Goal: Communication & Community: Answer question/provide support

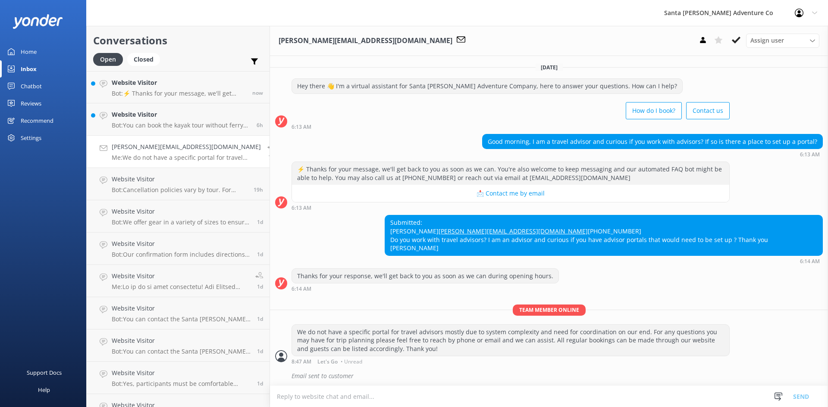
scroll to position [10, 0]
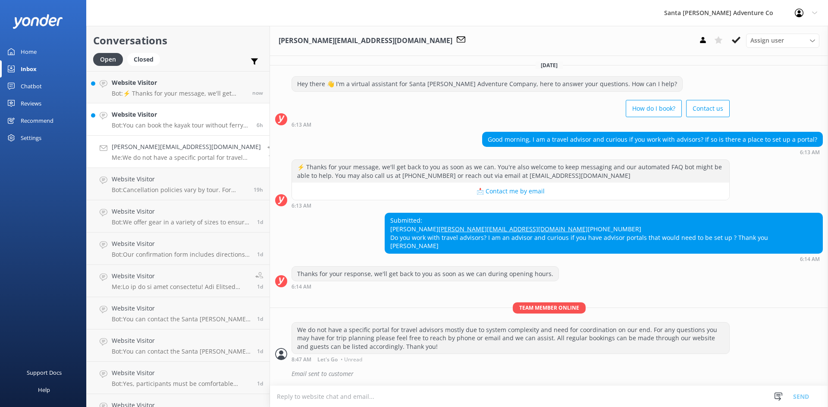
click at [159, 123] on p "Bot: You can book the kayak tour without ferry tickets if you are camping. Camp…" at bounding box center [181, 126] width 138 height 8
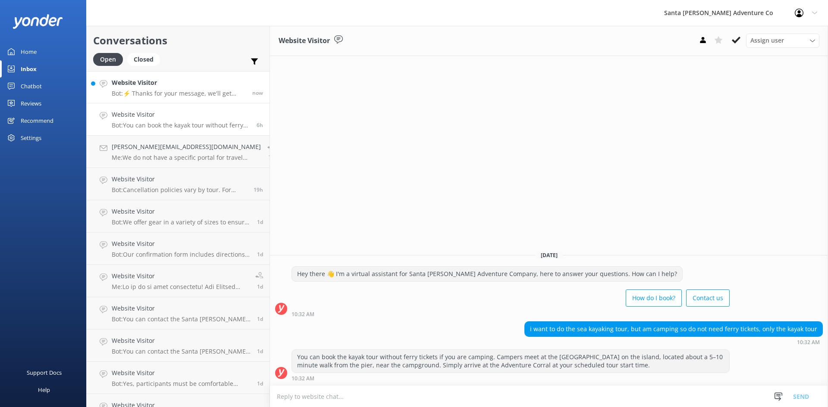
click at [167, 93] on p "Bot: ⚡ Thanks for your message, we'll get back to you as soon as we can. You're…" at bounding box center [179, 94] width 134 height 8
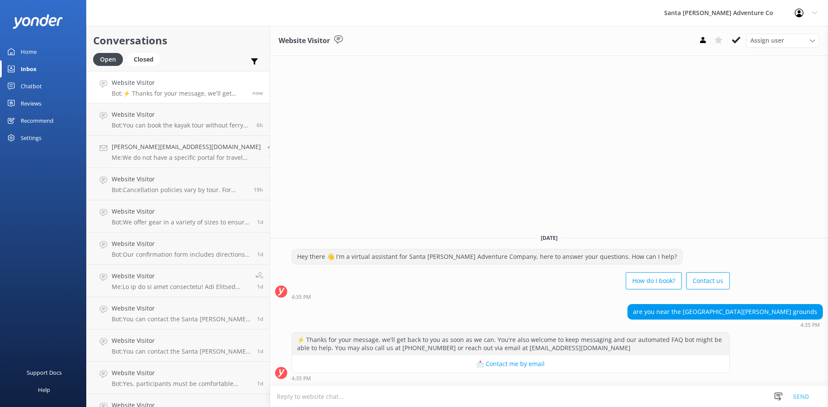
click at [328, 398] on textarea at bounding box center [549, 396] width 558 height 21
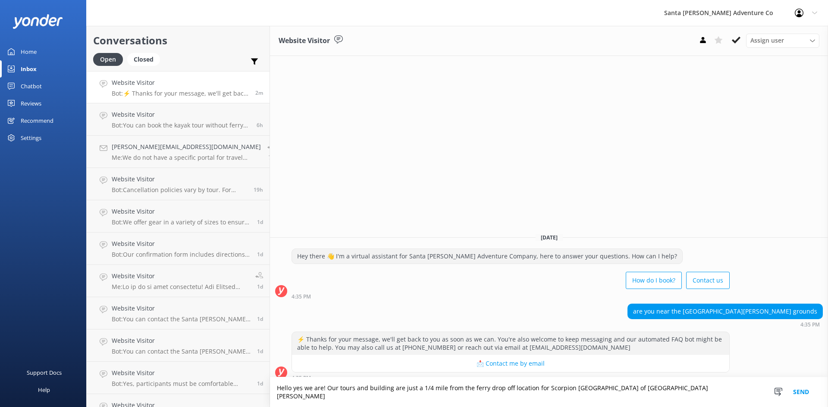
type textarea "Hello yes we are! Our tours and building are just a 1/4 mile from the ferry dro…"
